Goal: Task Accomplishment & Management: Manage account settings

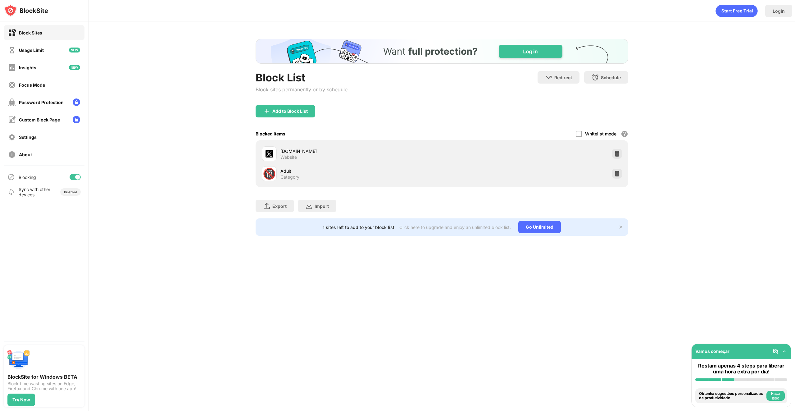
click at [75, 177] on div at bounding box center [75, 177] width 11 height 6
click at [74, 179] on div at bounding box center [72, 177] width 5 height 5
click at [80, 174] on div "Blocking" at bounding box center [44, 177] width 81 height 15
click at [78, 175] on div at bounding box center [77, 177] width 5 height 5
click at [69, 175] on div "Blocking" at bounding box center [44, 177] width 81 height 15
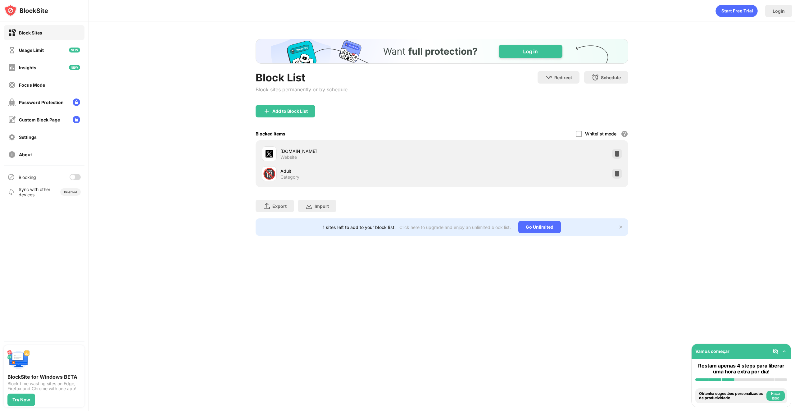
click at [74, 177] on div at bounding box center [72, 177] width 5 height 5
click at [77, 177] on div at bounding box center [77, 177] width 5 height 5
click at [74, 179] on div at bounding box center [75, 177] width 11 height 6
